Goal: Navigation & Orientation: Find specific page/section

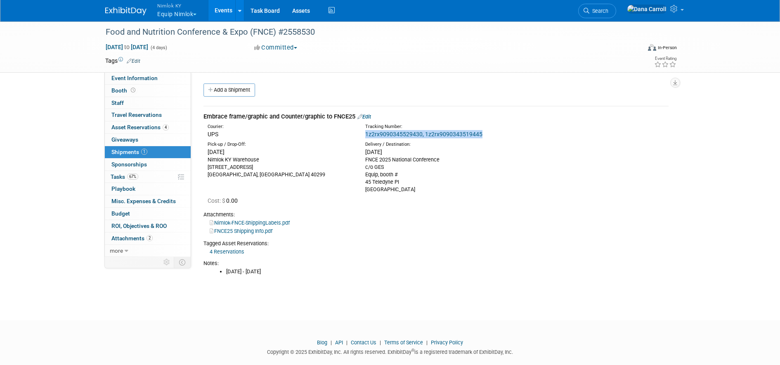
click at [224, 8] on link "Events" at bounding box center [223, 10] width 30 height 21
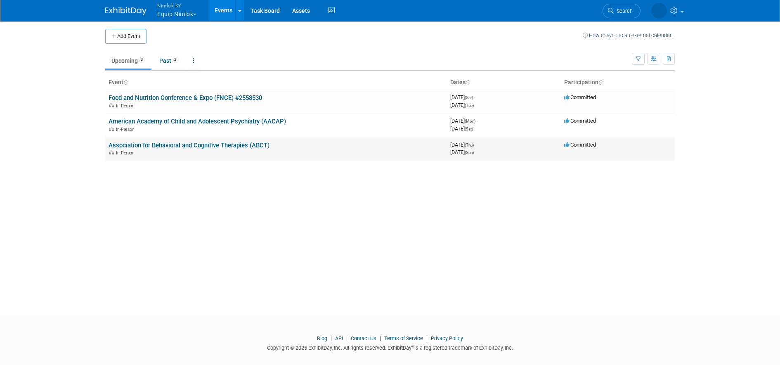
click at [134, 150] on span "In-Person" at bounding box center [126, 152] width 21 height 5
click at [138, 145] on link "Association for Behavioral and Cognitive Therapies (ABCT)" at bounding box center [189, 145] width 161 height 7
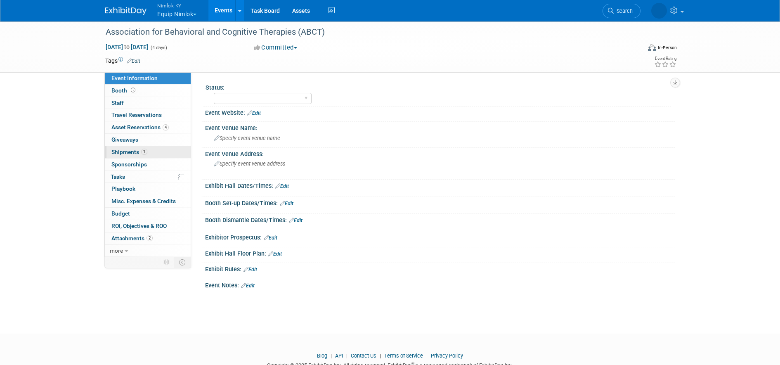
click at [128, 151] on span "Shipments 1" at bounding box center [129, 152] width 36 height 7
